Goal: Transaction & Acquisition: Download file/media

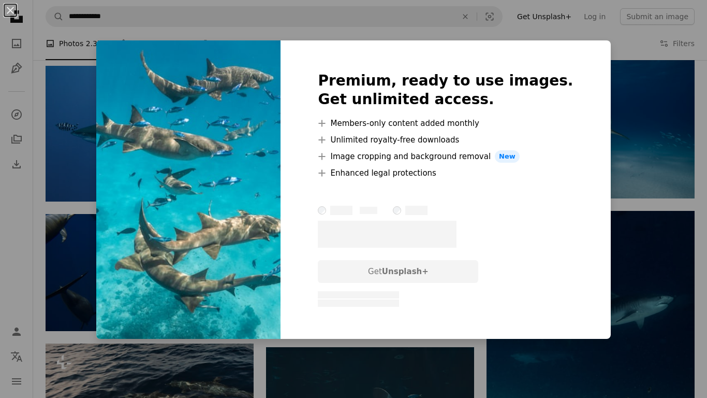
scroll to position [634, 0]
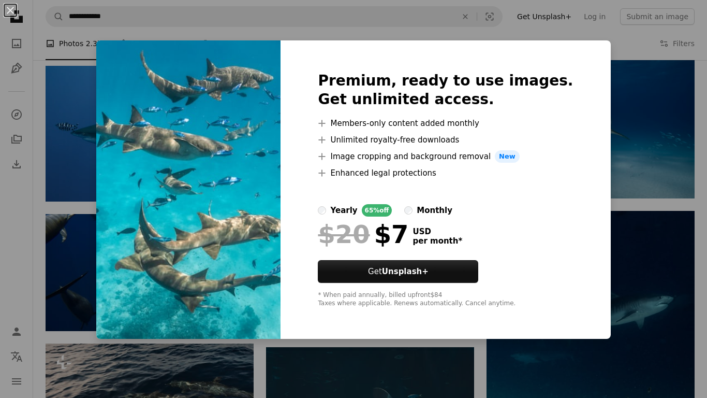
click at [603, 194] on div "An X shape Premium, ready to use images. Get unlimited access. A plus sign Memb…" at bounding box center [353, 199] width 707 height 398
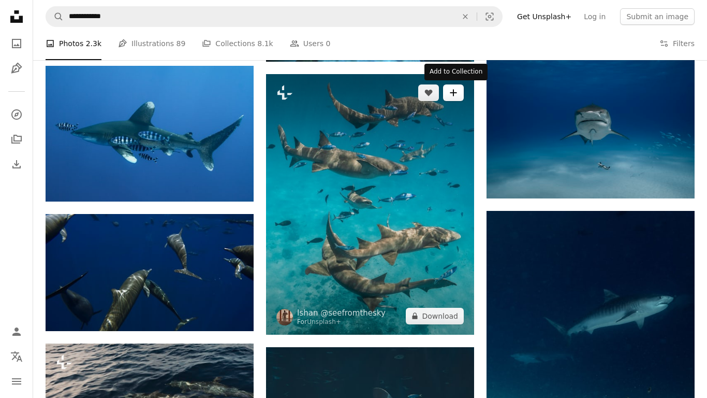
click at [457, 93] on icon "A plus sign" at bounding box center [453, 93] width 8 height 8
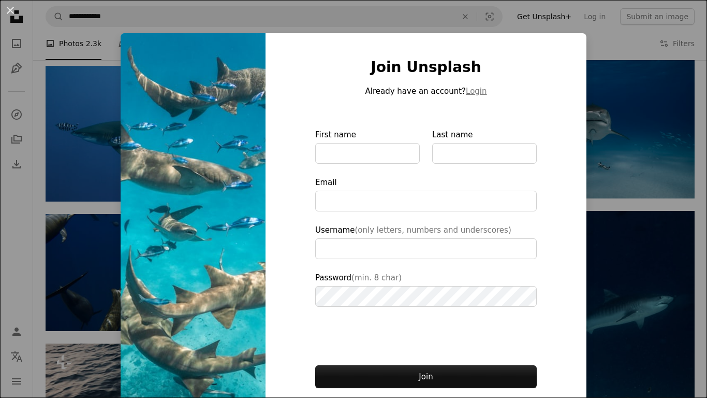
click at [609, 243] on div "An X shape Join Unsplash Already have an account? Login First name Last name Em…" at bounding box center [353, 199] width 707 height 398
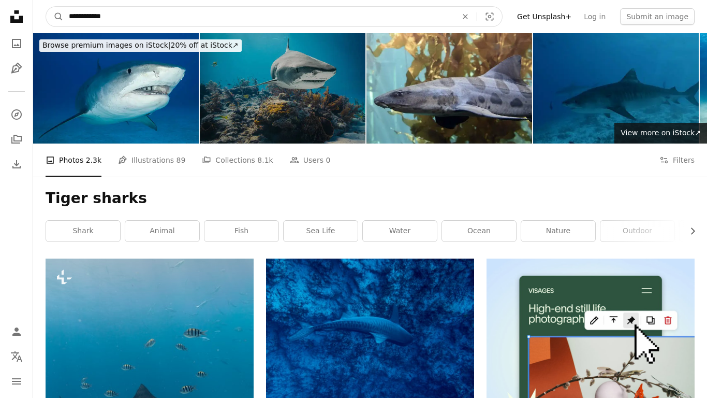
click at [116, 13] on input "**********" at bounding box center [259, 17] width 390 height 20
type input "**********"
click at [46, 7] on button "A magnifying glass" at bounding box center [55, 17] width 18 height 20
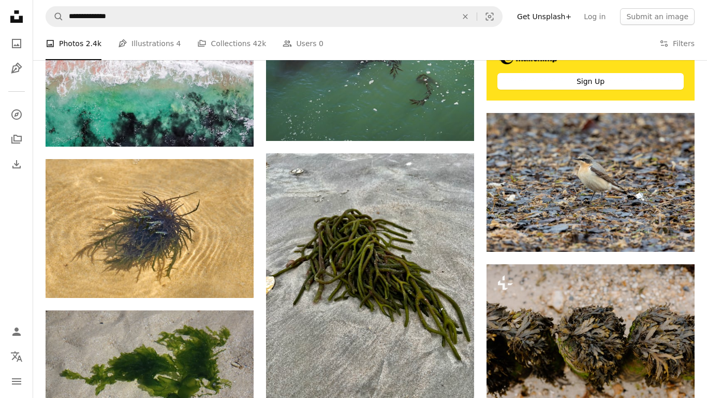
scroll to position [436, 0]
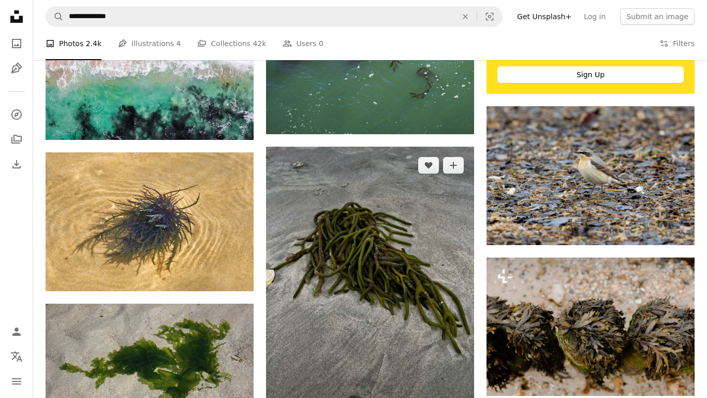
click at [367, 294] on img at bounding box center [370, 285] width 208 height 277
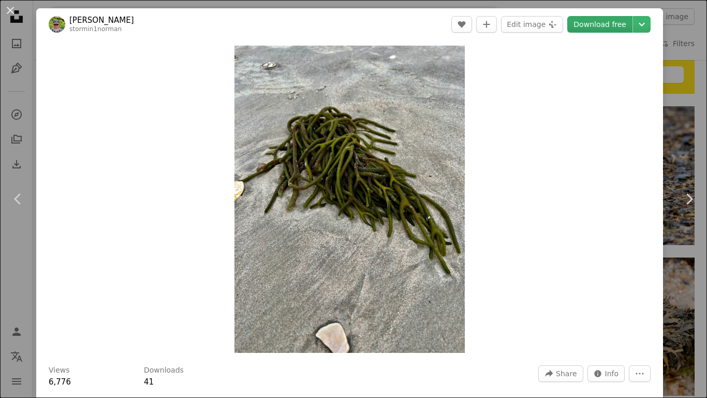
click at [633, 25] on link "Download free" at bounding box center [599, 24] width 65 height 17
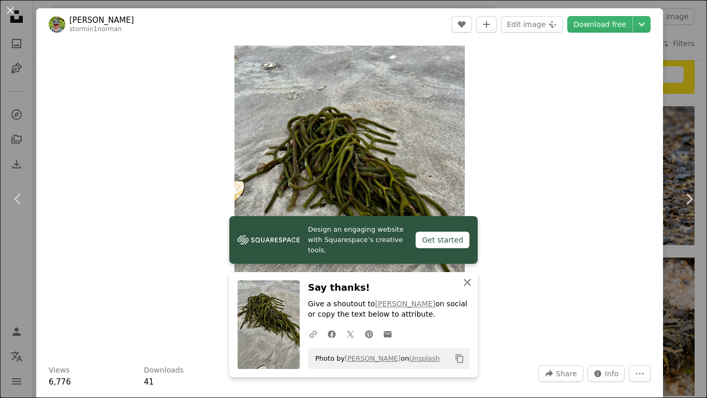
click at [473, 290] on button "An X shape Close" at bounding box center [467, 282] width 21 height 21
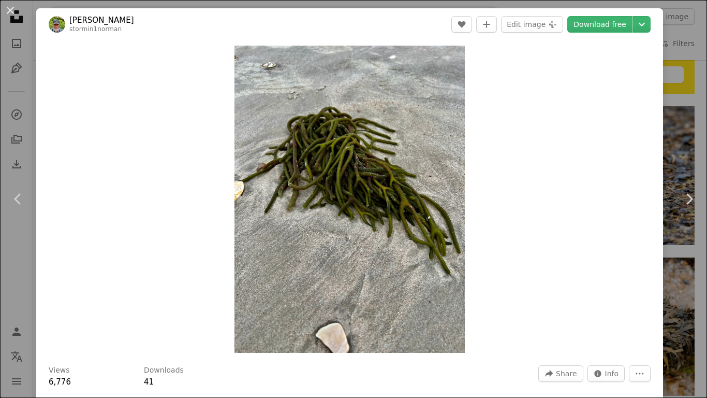
click at [693, 307] on div "An X shape Chevron left Chevron right [PERSON_NAME] stormin1norman A heart A pl…" at bounding box center [353, 199] width 707 height 398
